Goal: Navigation & Orientation: Find specific page/section

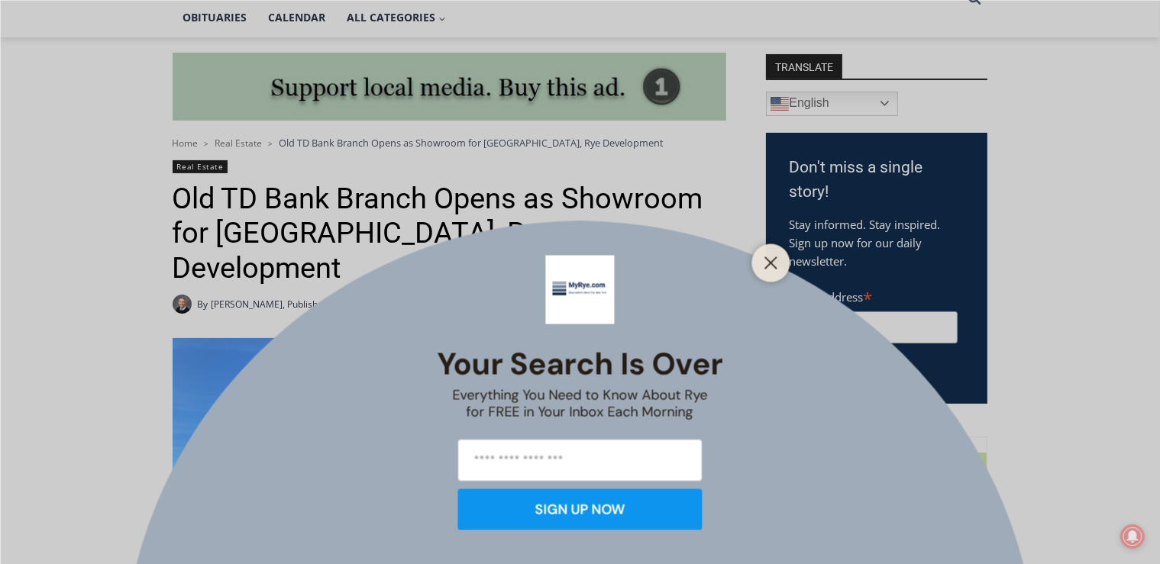
scroll to position [241, 0]
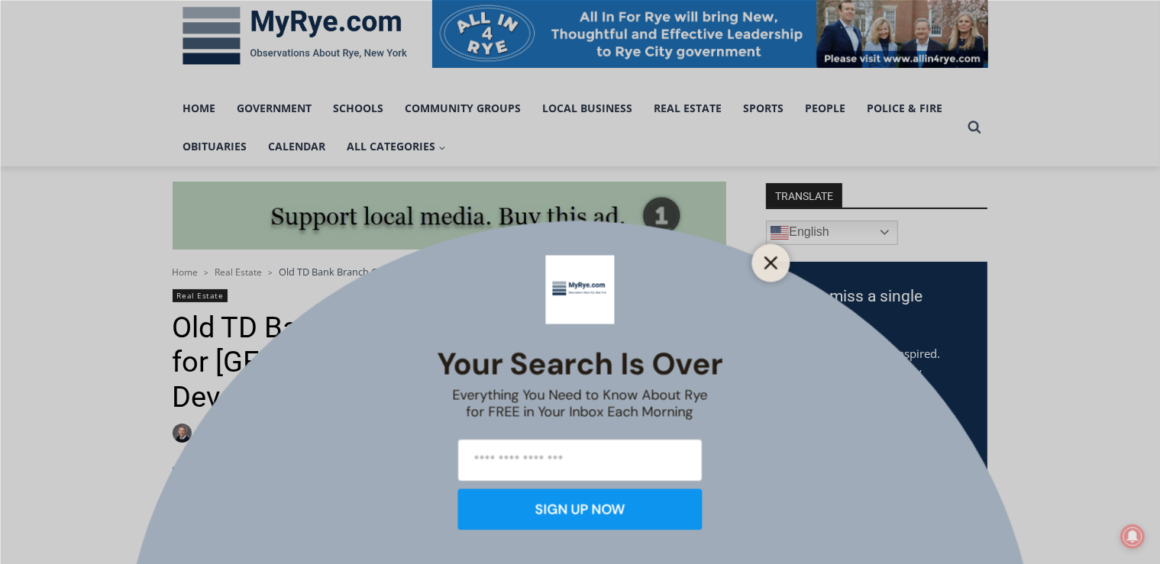
click at [773, 267] on icon "Close" at bounding box center [771, 263] width 14 height 14
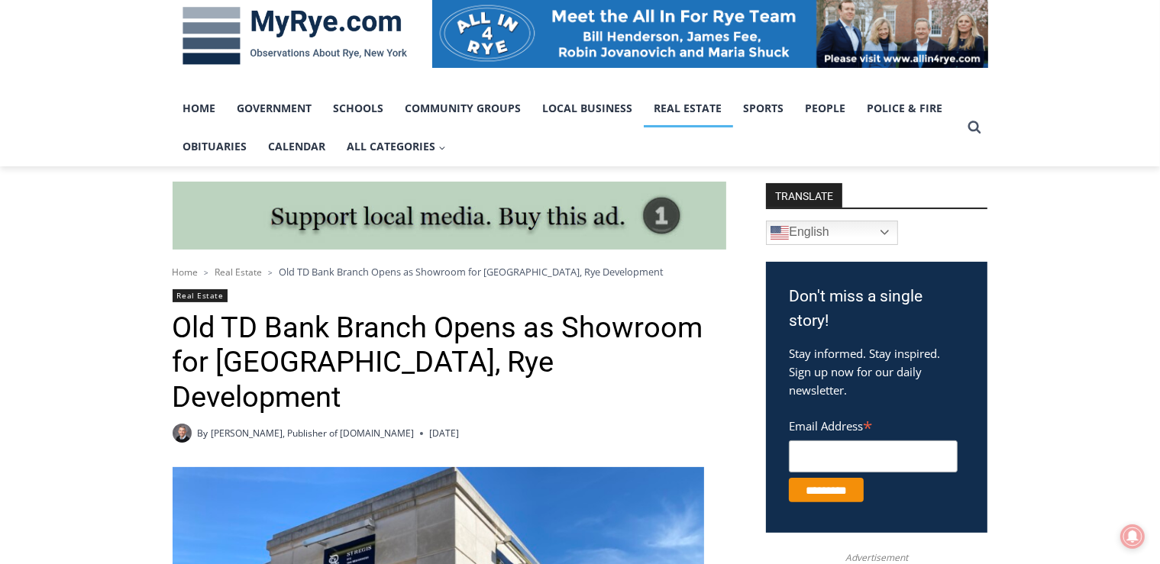
click at [686, 115] on link "Real Estate" at bounding box center [688, 108] width 89 height 38
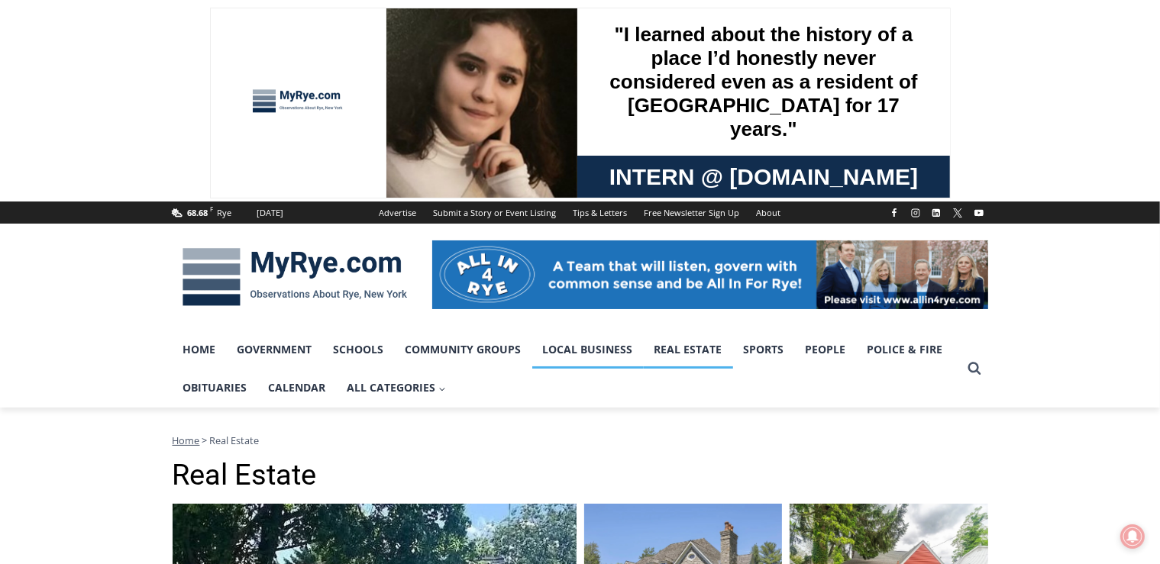
click at [579, 350] on link "Local Business" at bounding box center [587, 350] width 111 height 38
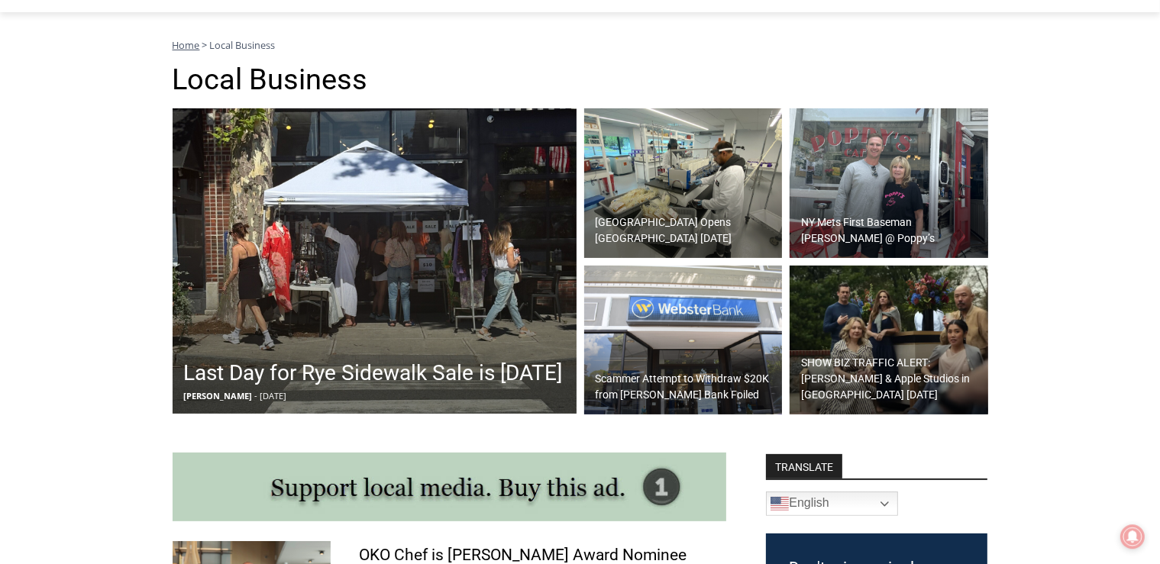
scroll to position [362, 0]
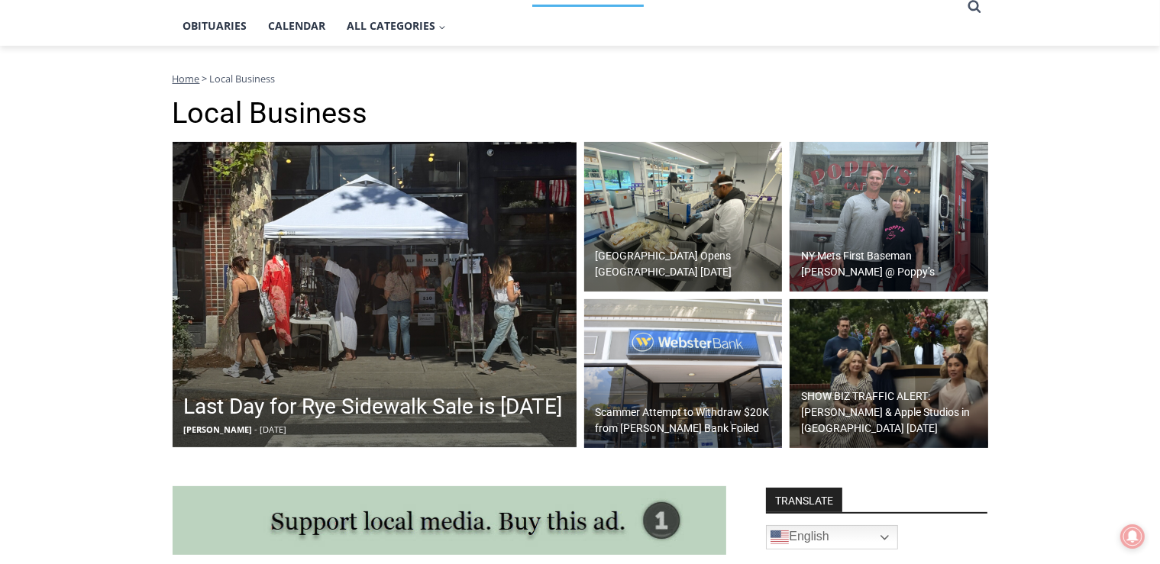
click at [908, 216] on img at bounding box center [888, 217] width 198 height 150
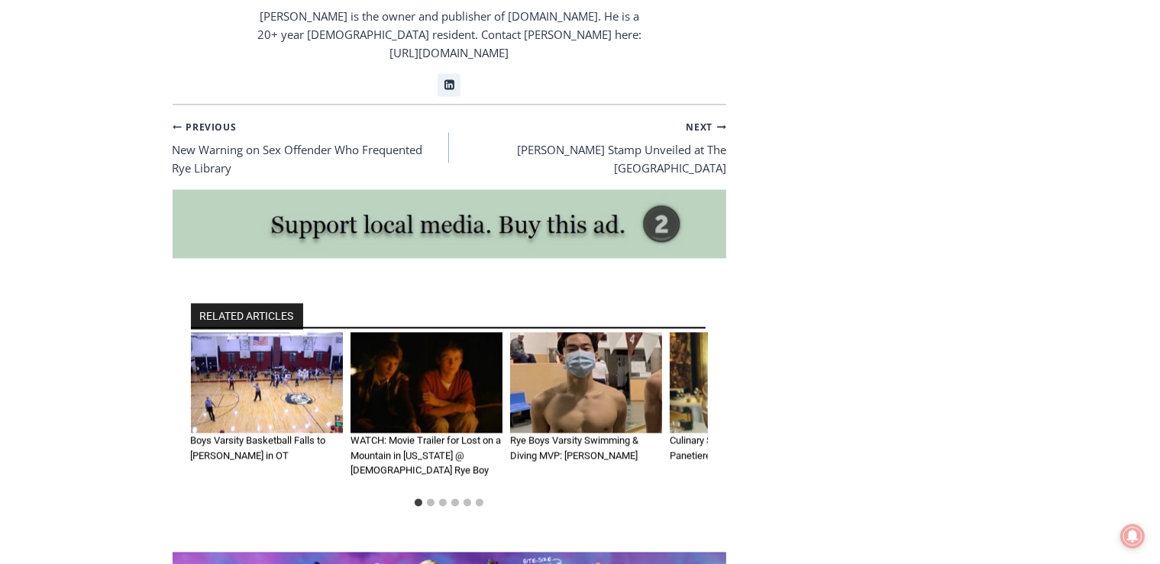
scroll to position [3096, 0]
